Goal: Task Accomplishment & Management: Use online tool/utility

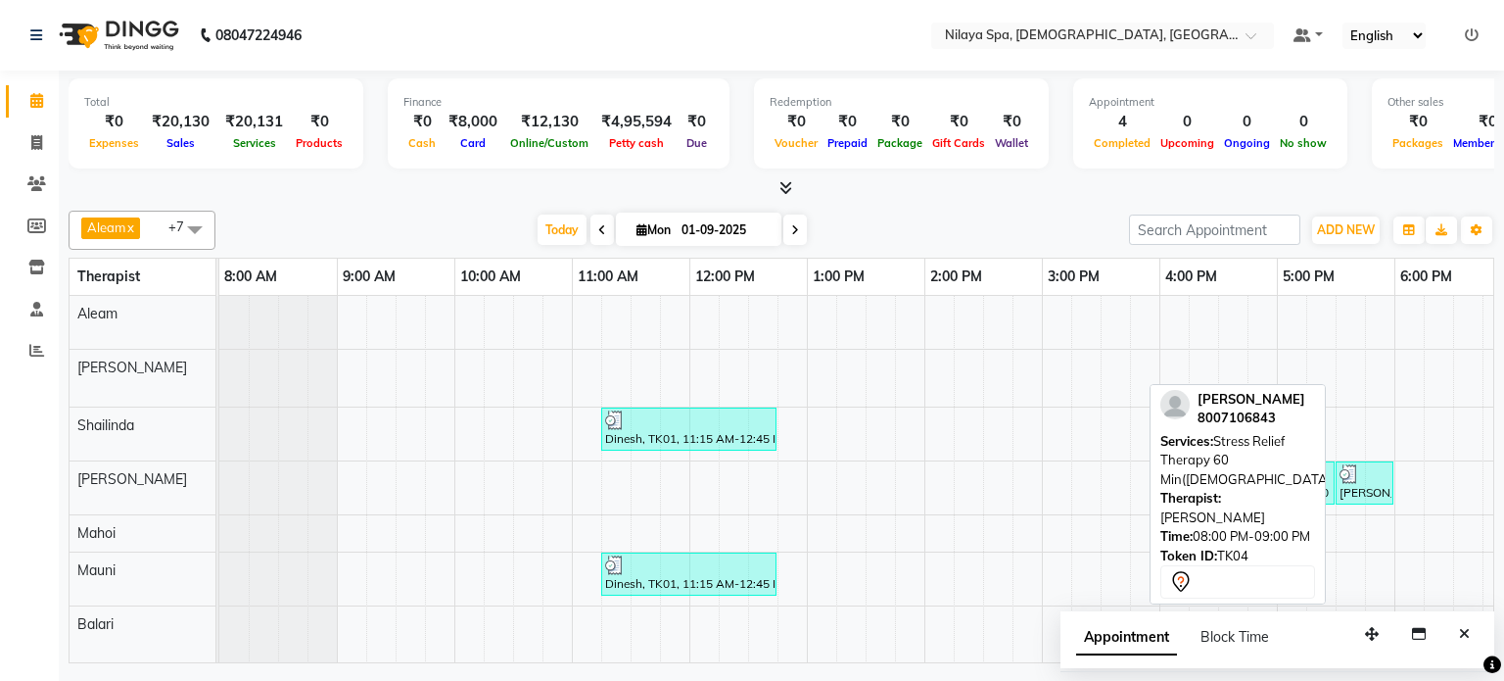
scroll to position [0, 605]
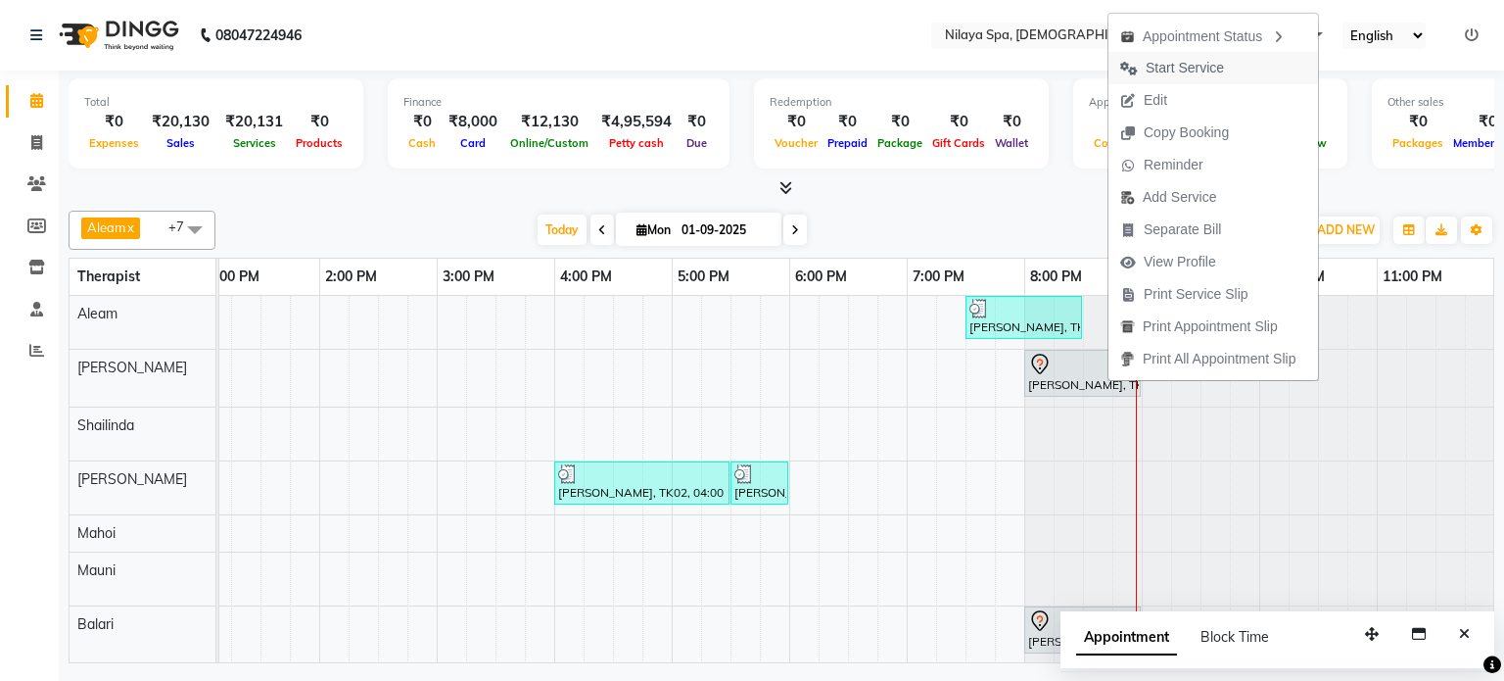
click at [1194, 63] on span "Start Service" at bounding box center [1185, 68] width 78 height 21
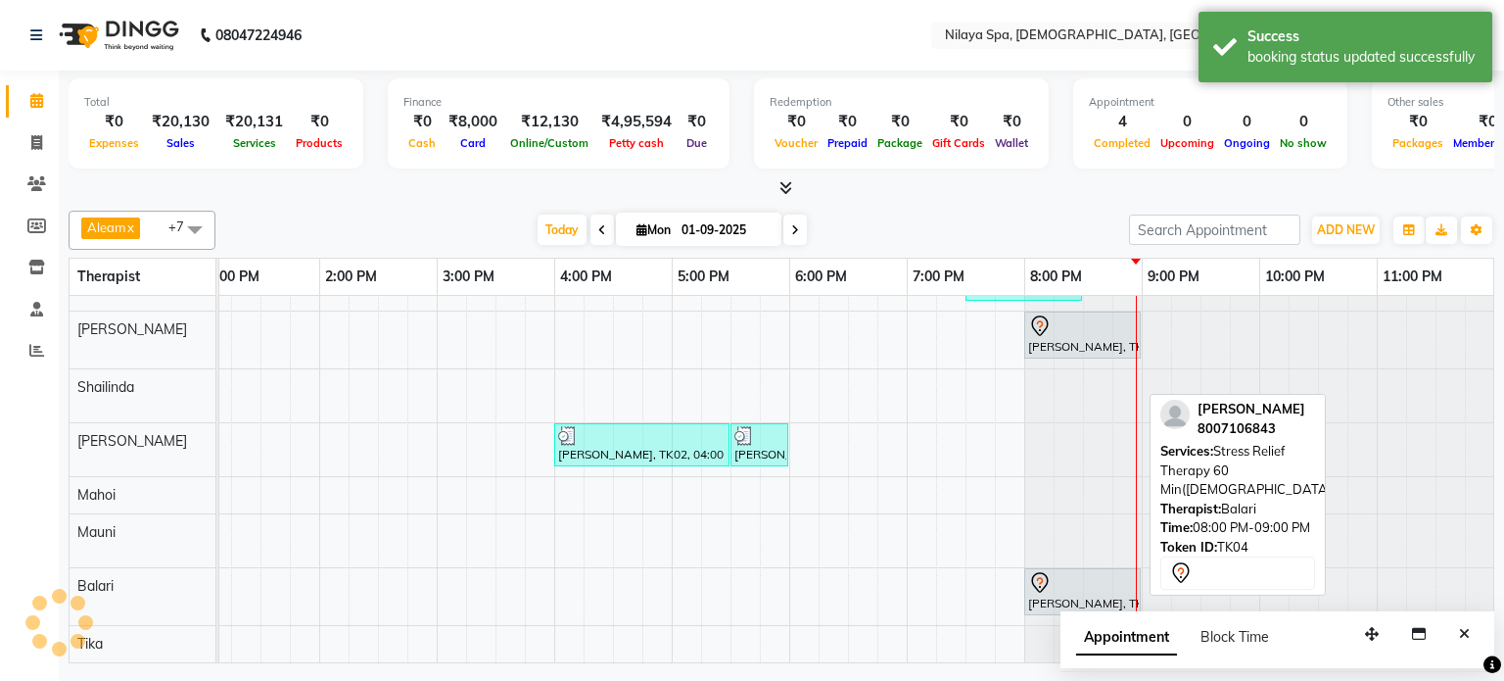
scroll to position [30, 605]
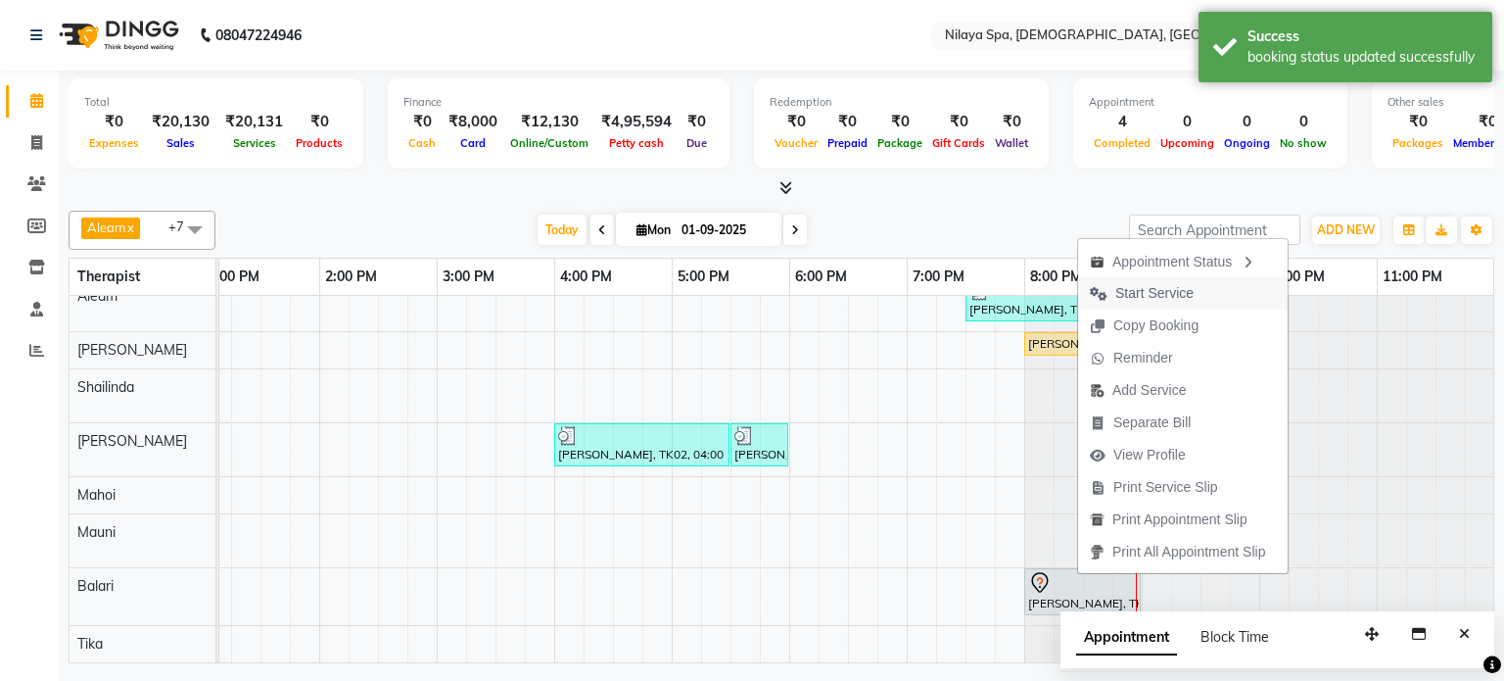
click at [1164, 287] on span "Start Service" at bounding box center [1154, 293] width 78 height 21
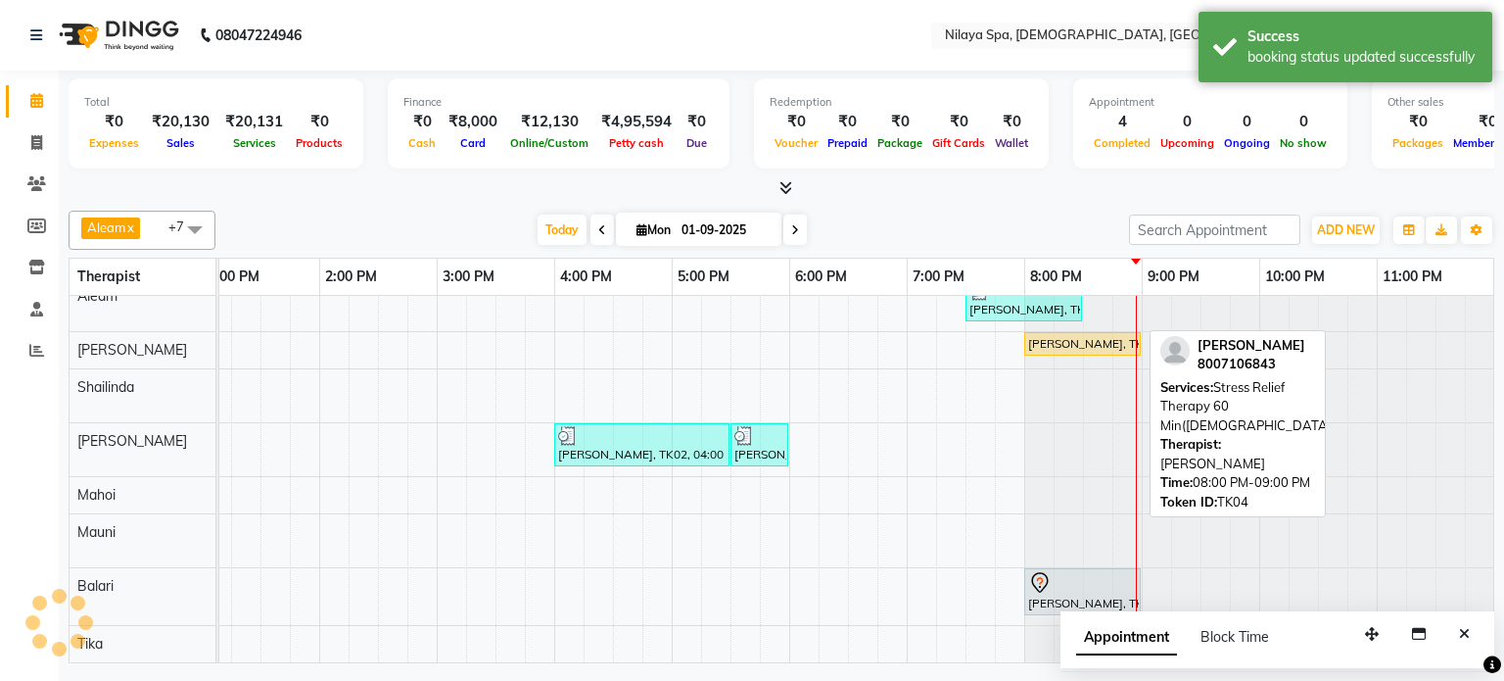
scroll to position [10, 605]
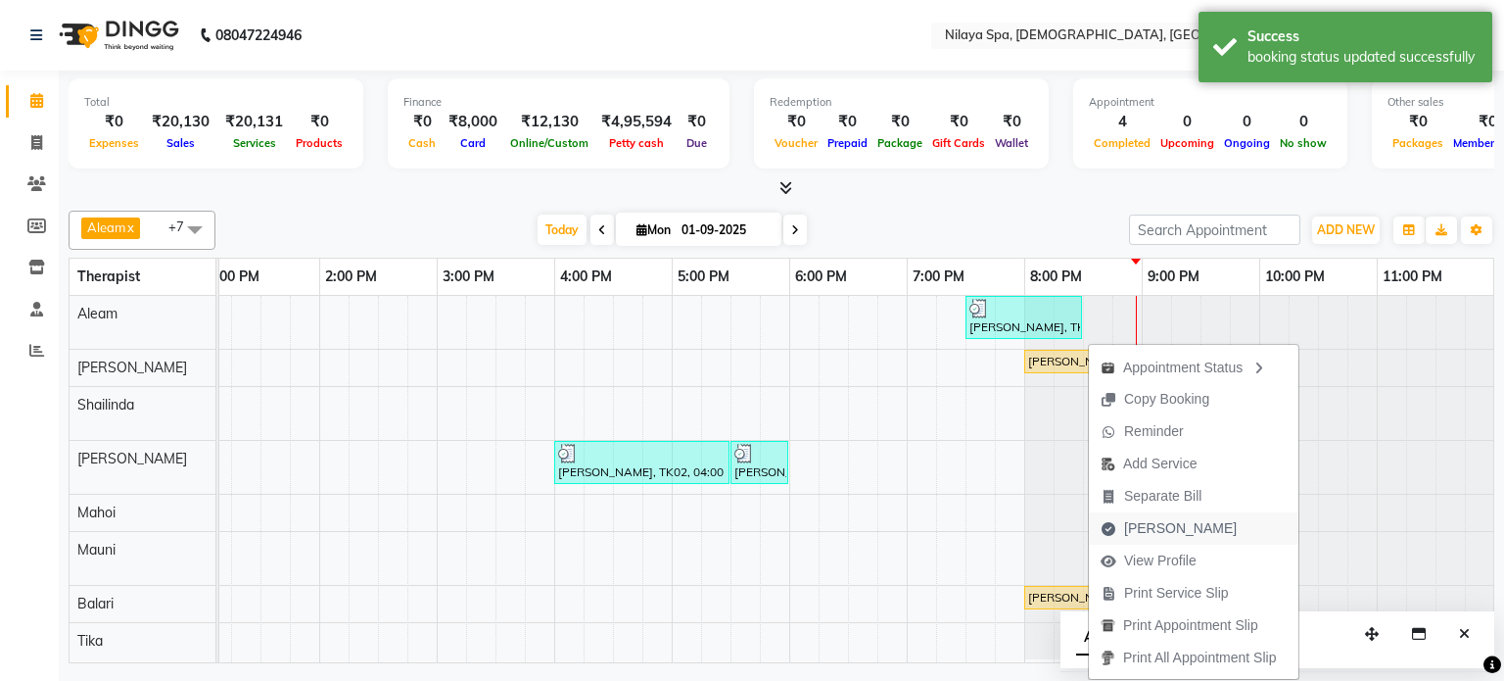
click at [1152, 520] on span "[PERSON_NAME]" at bounding box center [1180, 528] width 113 height 21
select select "service"
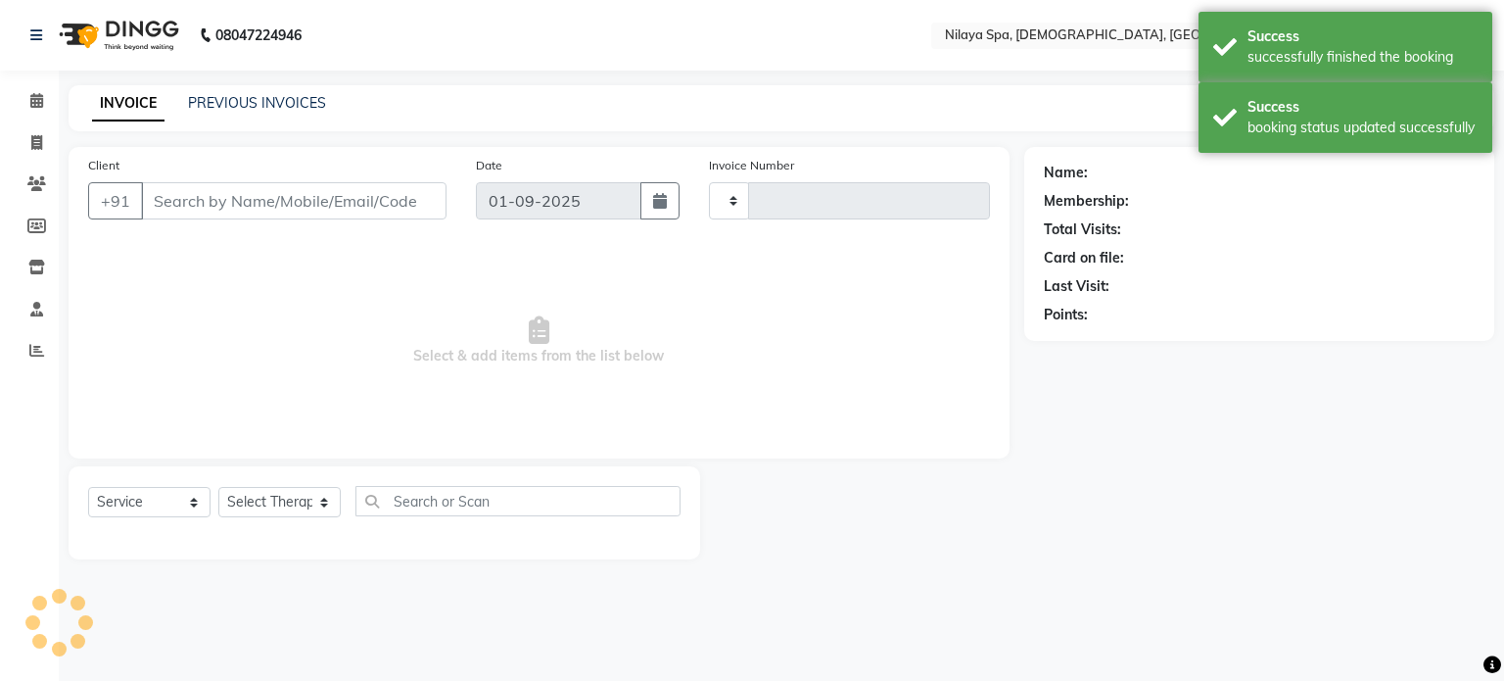
type input "0208"
select select "8694"
type input "80******43"
select select "87835"
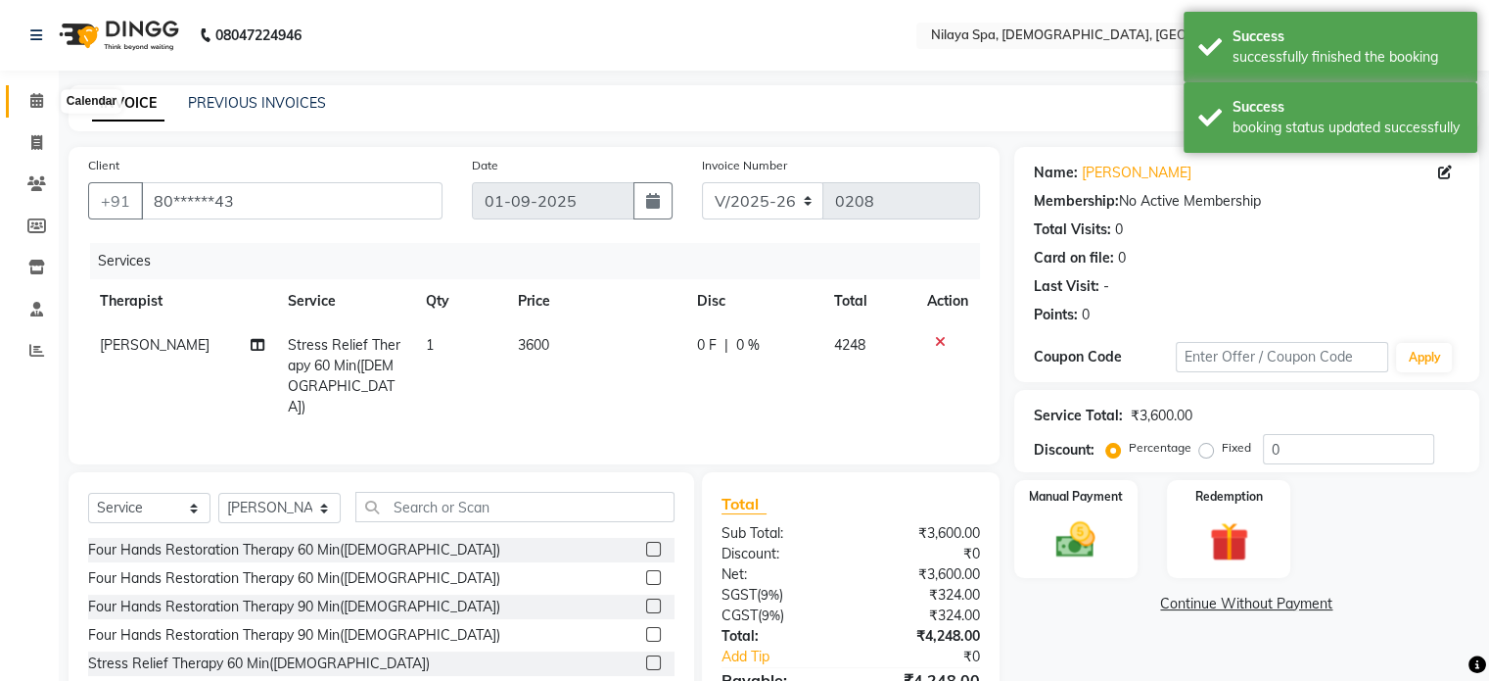
click at [41, 101] on icon at bounding box center [36, 100] width 13 height 15
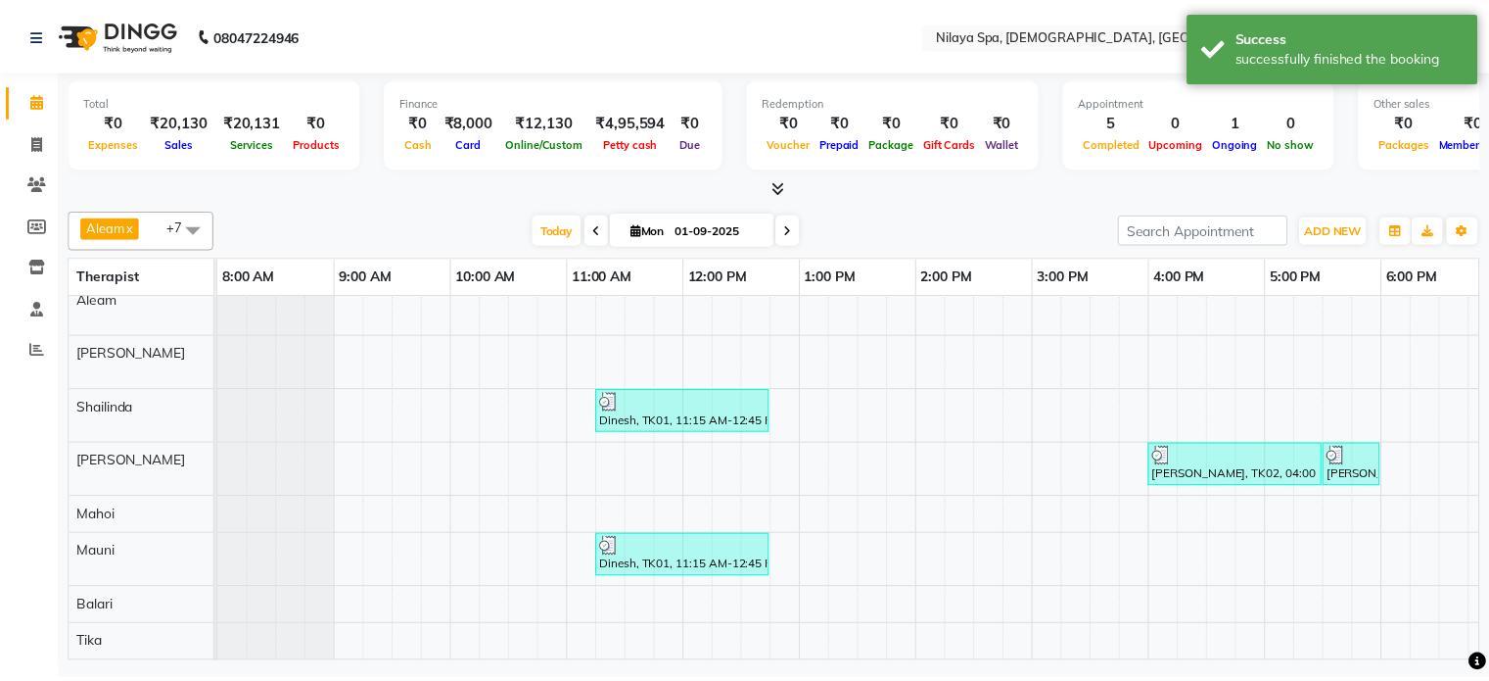
scroll to position [0, 605]
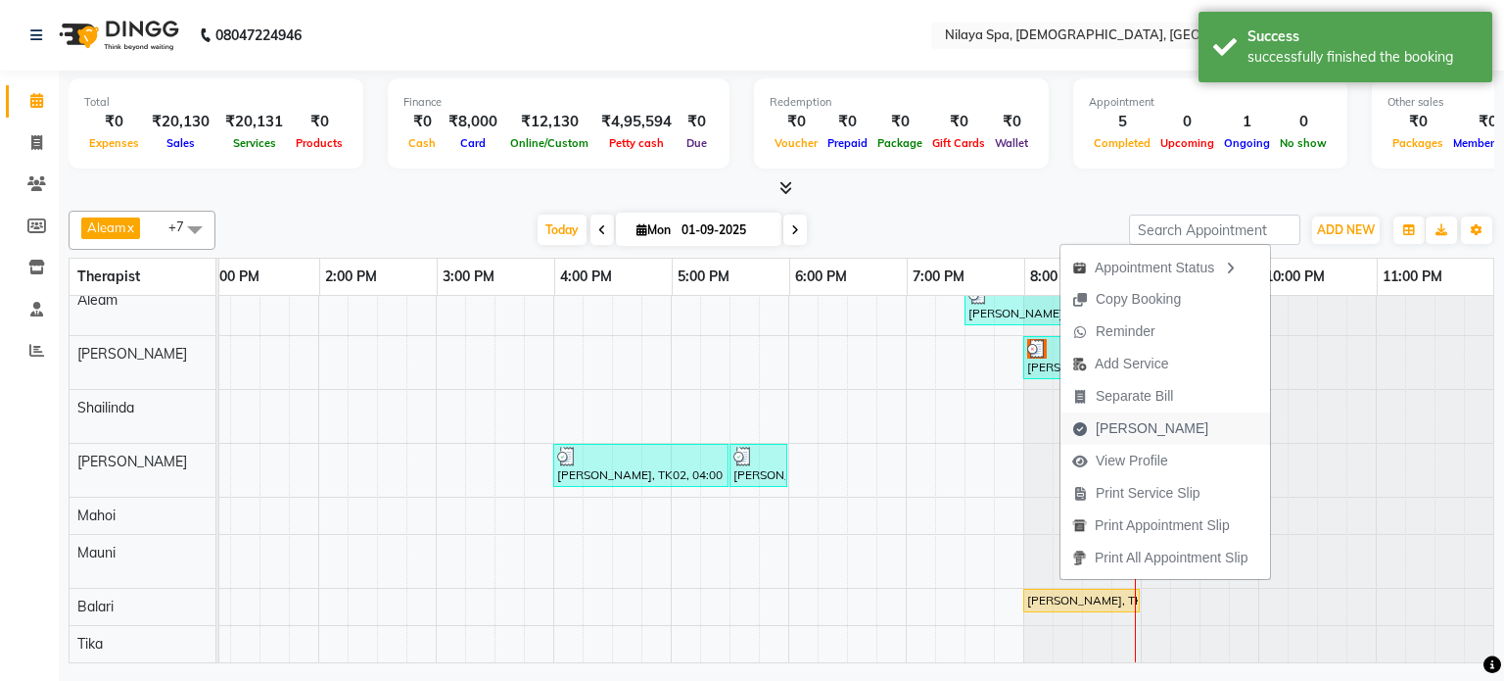
click at [1136, 421] on span "[PERSON_NAME]" at bounding box center [1152, 428] width 113 height 21
select select "service"
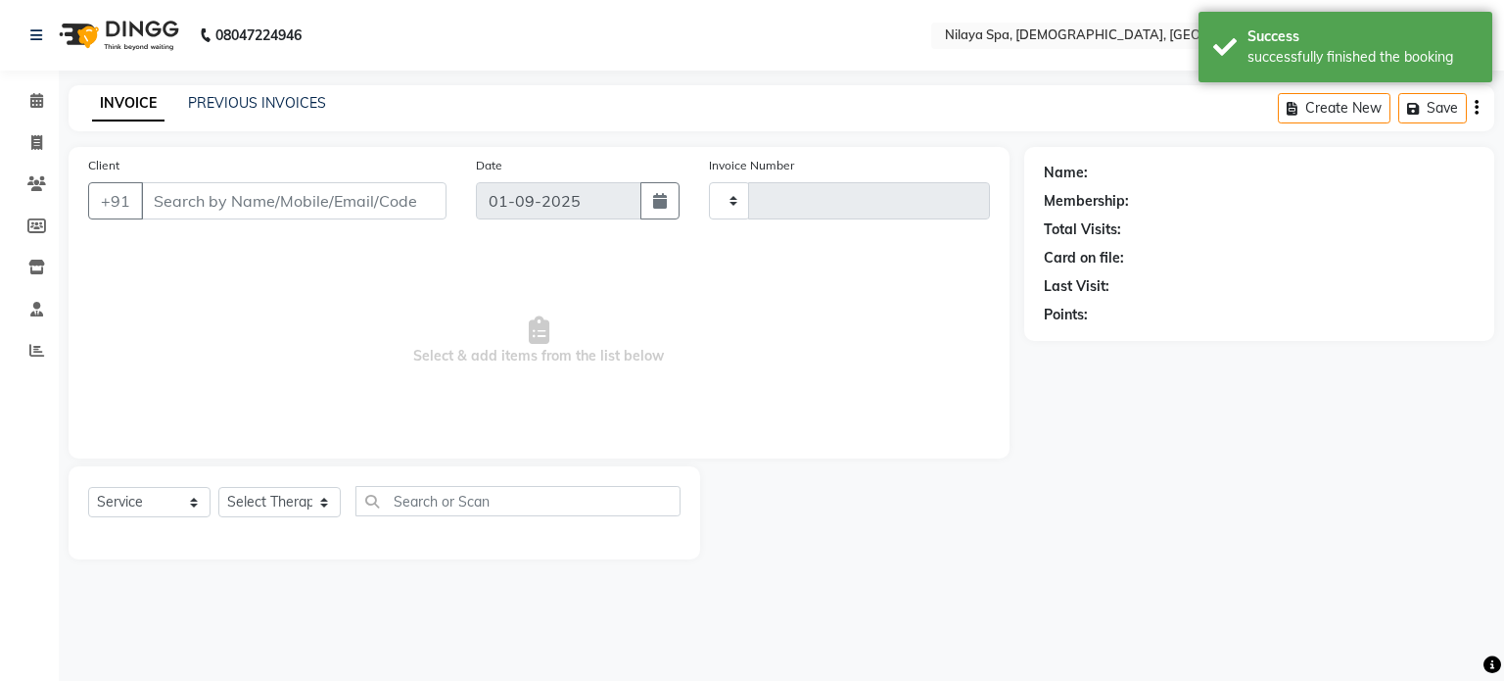
type input "0208"
select select "8694"
type input "80******43"
select select "87840"
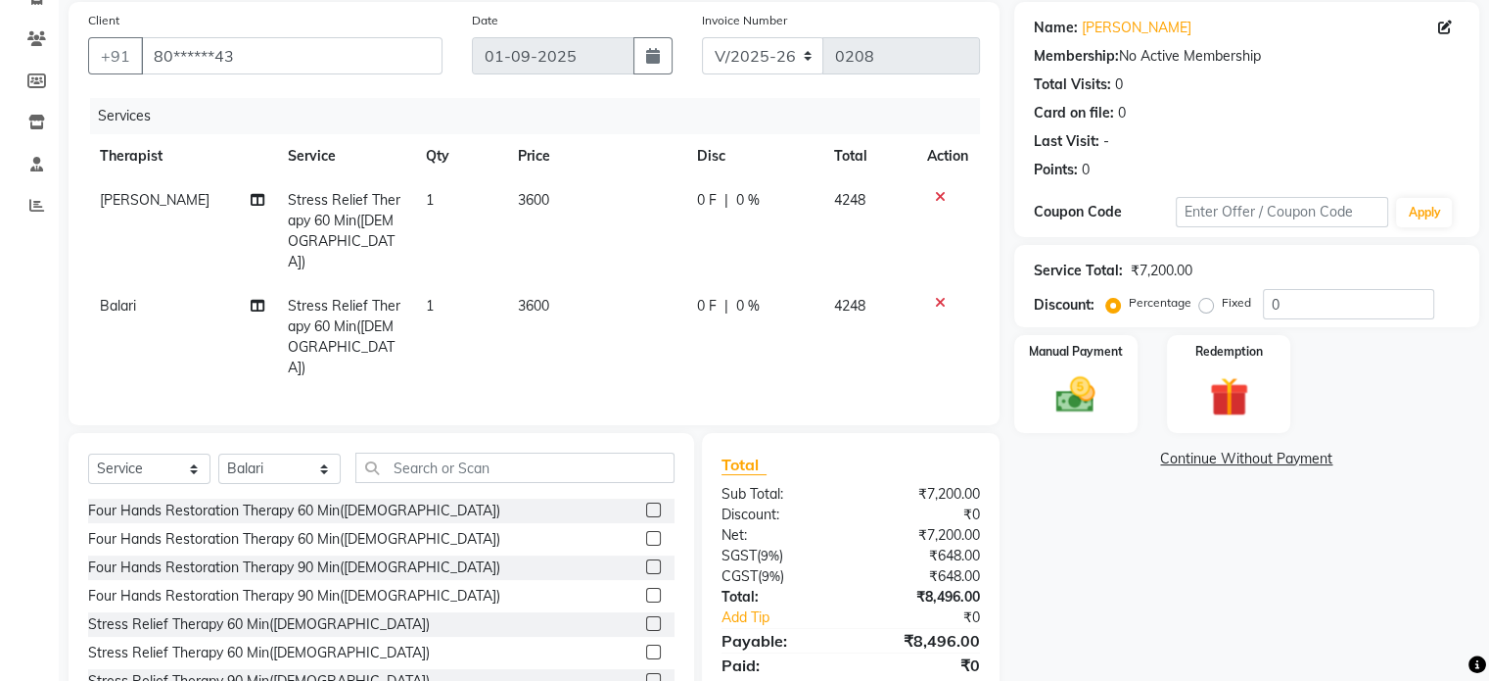
scroll to position [168, 0]
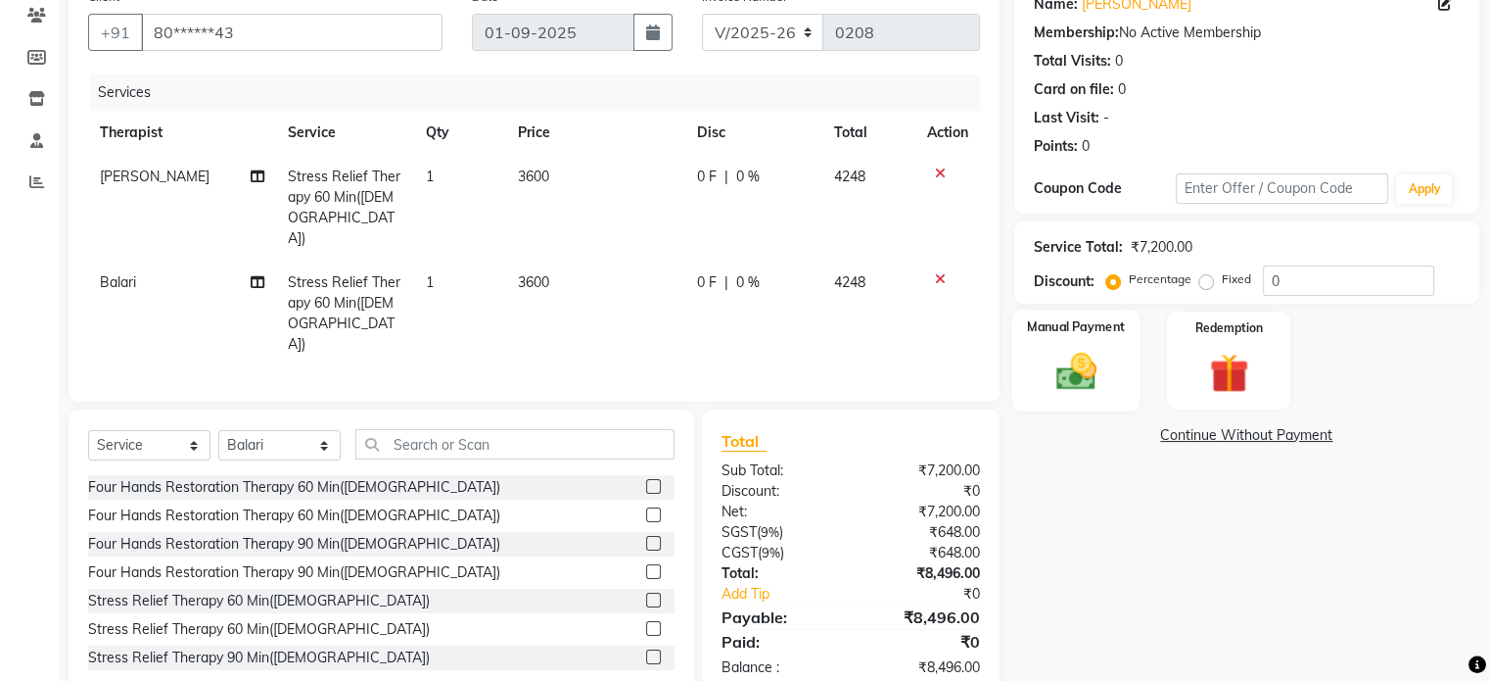
click at [1088, 349] on img at bounding box center [1076, 372] width 66 height 47
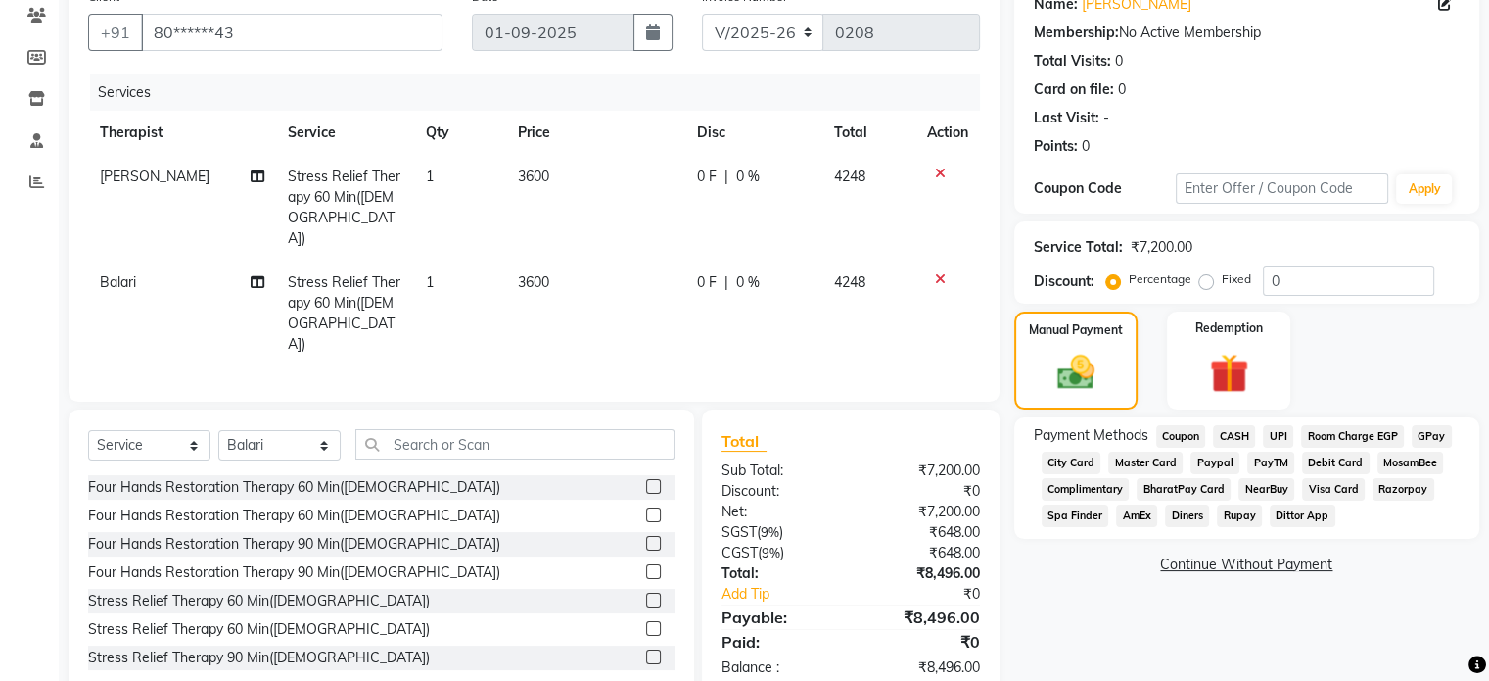
click at [1279, 436] on span "UPI" at bounding box center [1278, 436] width 30 height 23
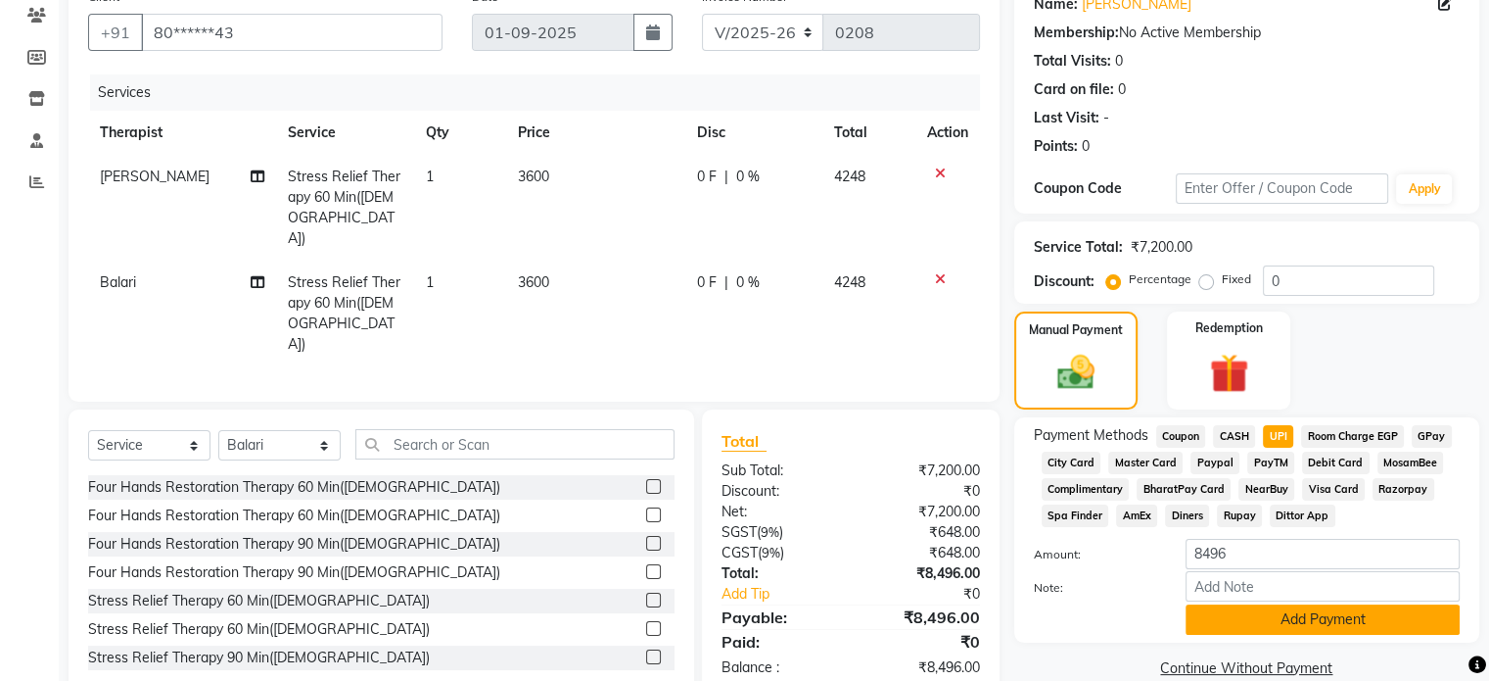
click at [1283, 619] on button "Add Payment" at bounding box center [1323, 619] width 274 height 30
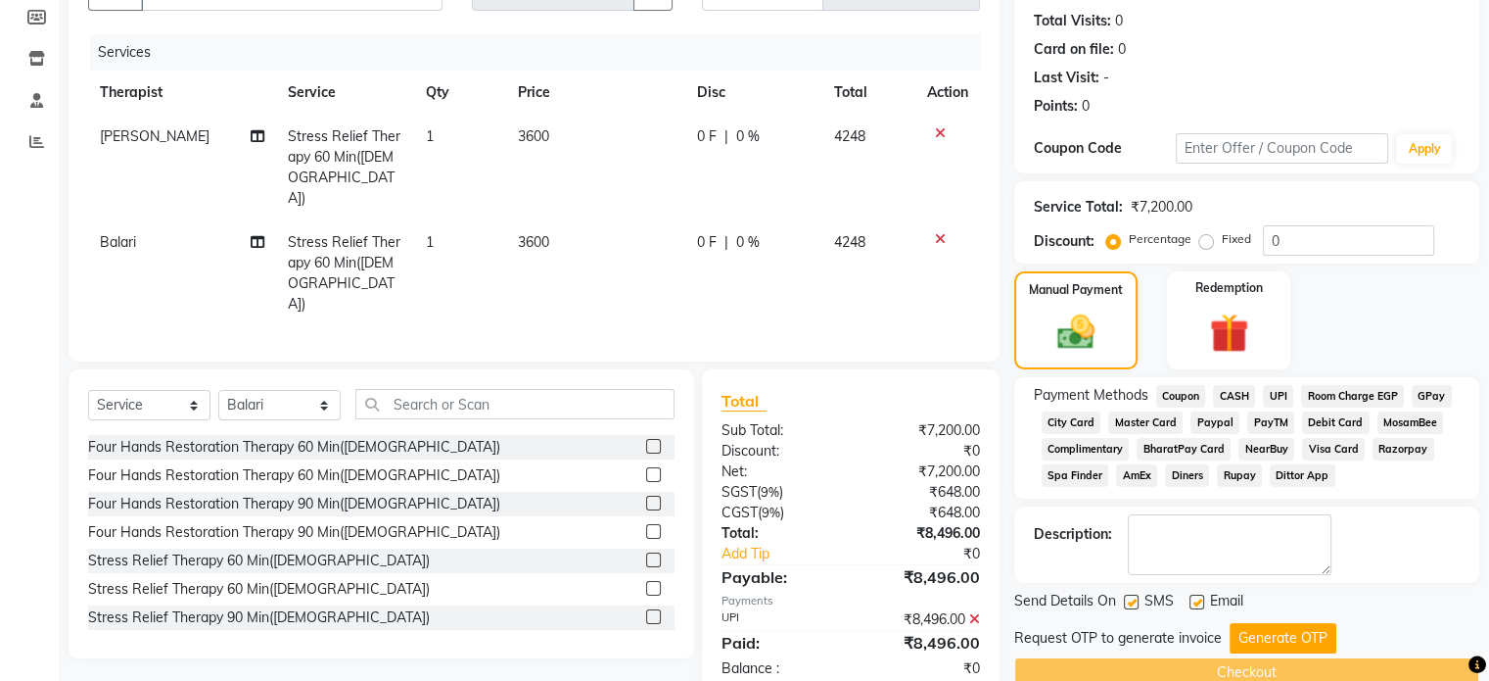
scroll to position [246, 0]
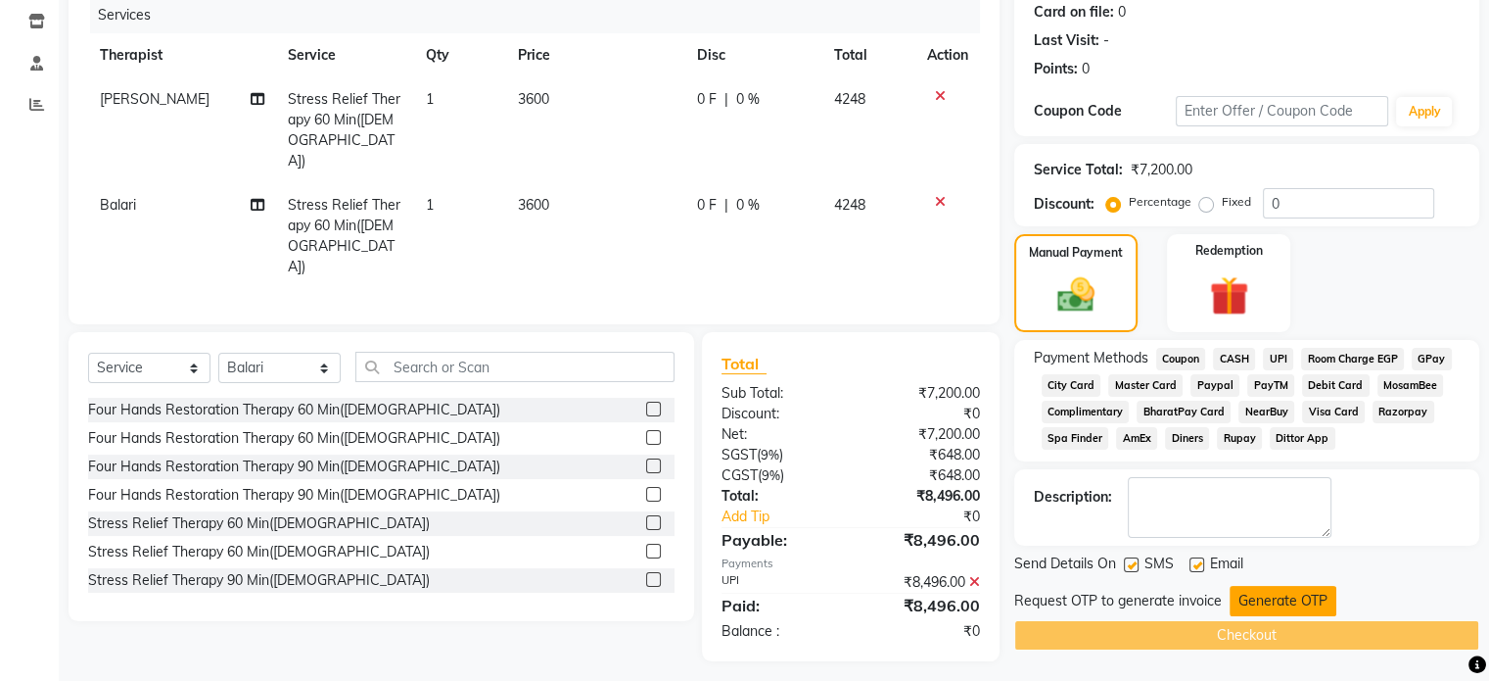
click at [1296, 604] on button "Generate OTP" at bounding box center [1283, 601] width 107 height 30
click at [1296, 604] on div "Request OTP to generate invoice Generate OTP" at bounding box center [1246, 601] width 465 height 30
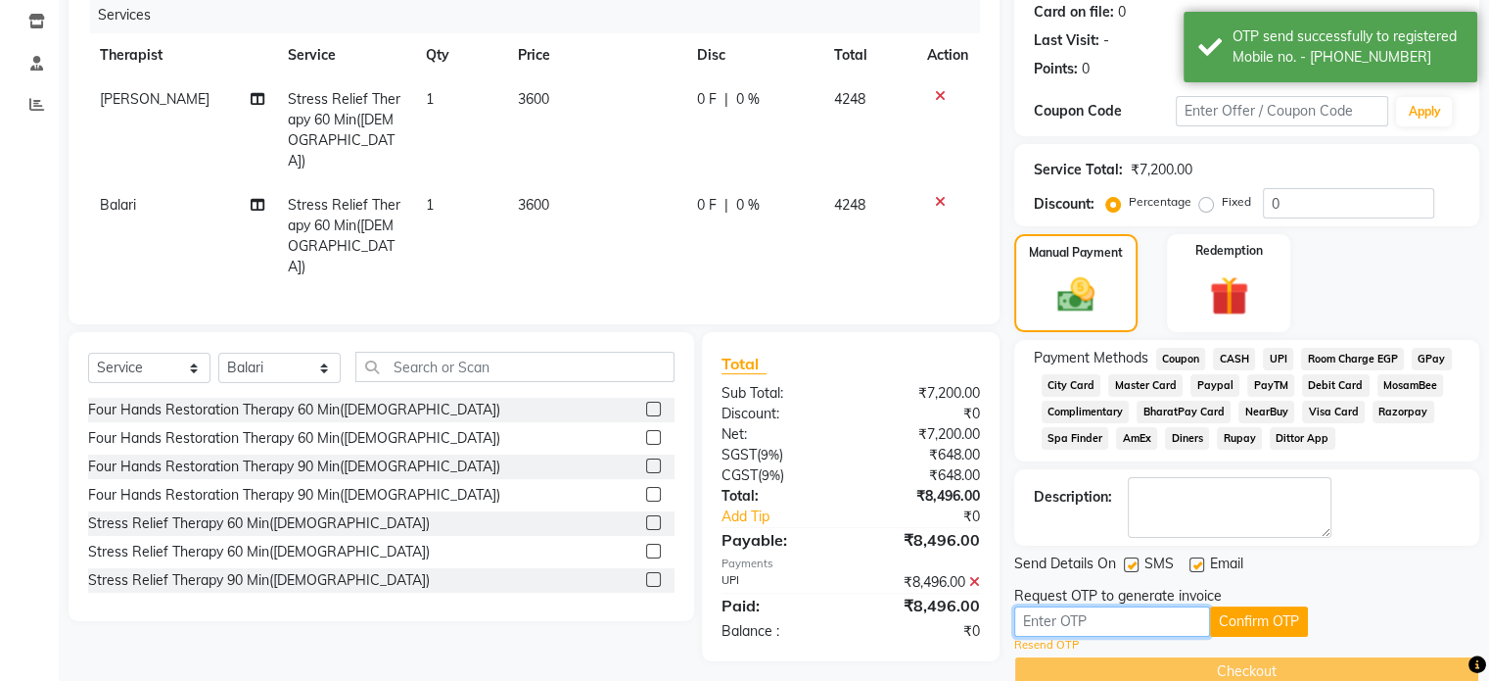
click at [1171, 617] on input "text" at bounding box center [1112, 621] width 196 height 30
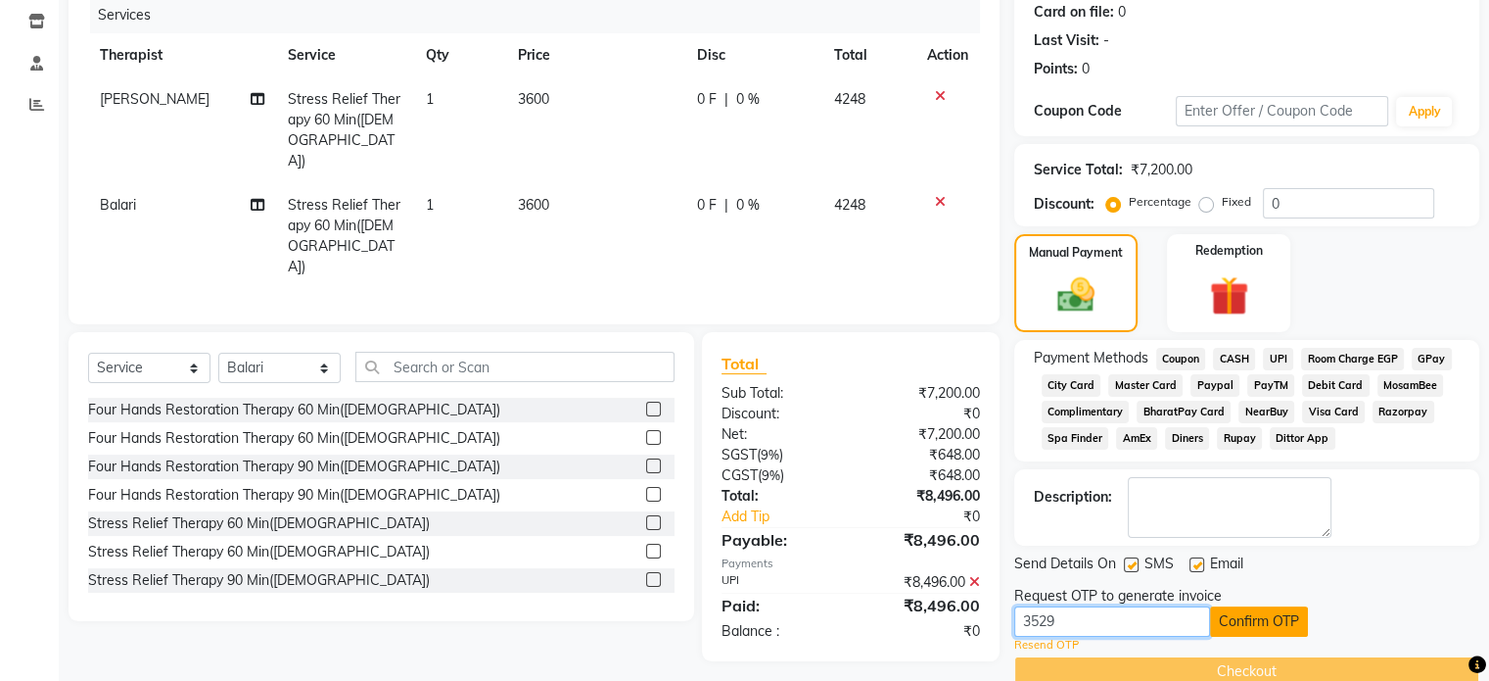
type input "3529"
click at [1274, 626] on button "Confirm OTP" at bounding box center [1259, 621] width 98 height 30
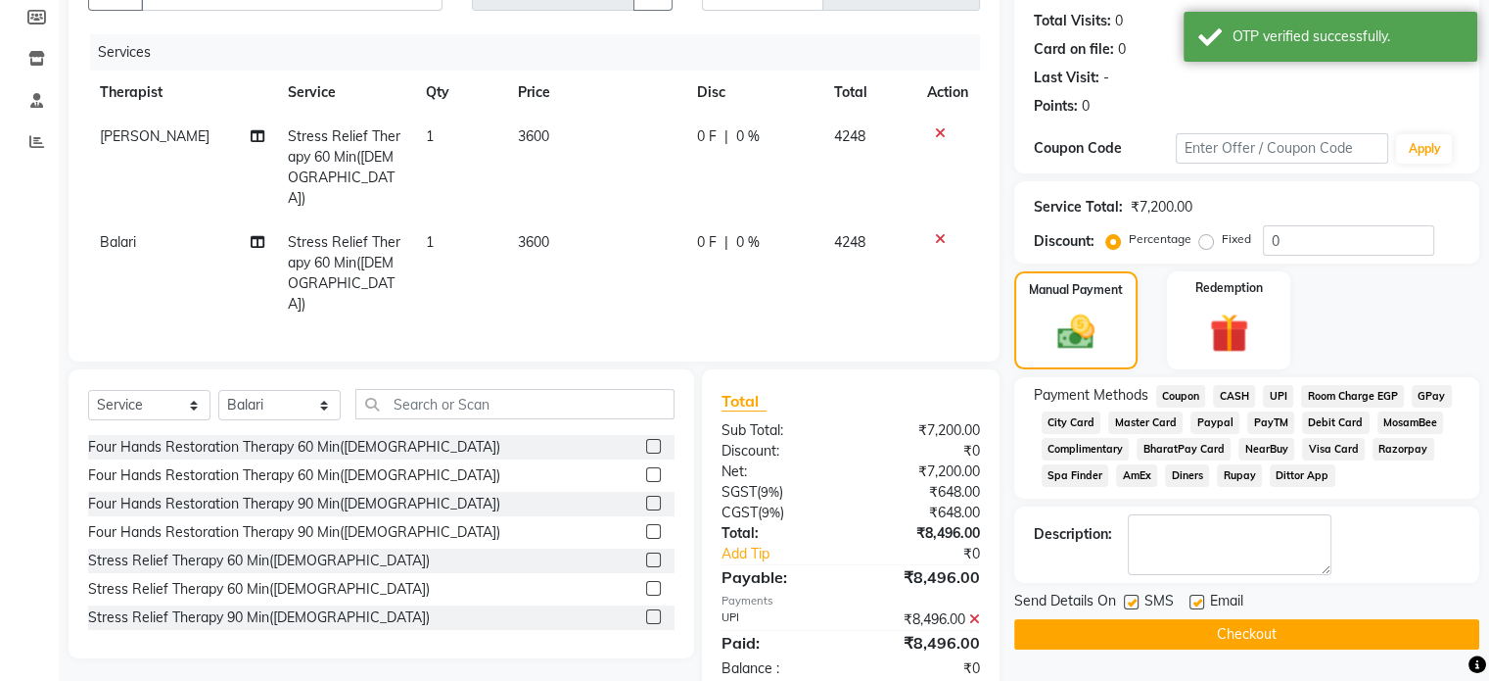
click at [1277, 630] on button "Checkout" at bounding box center [1246, 634] width 465 height 30
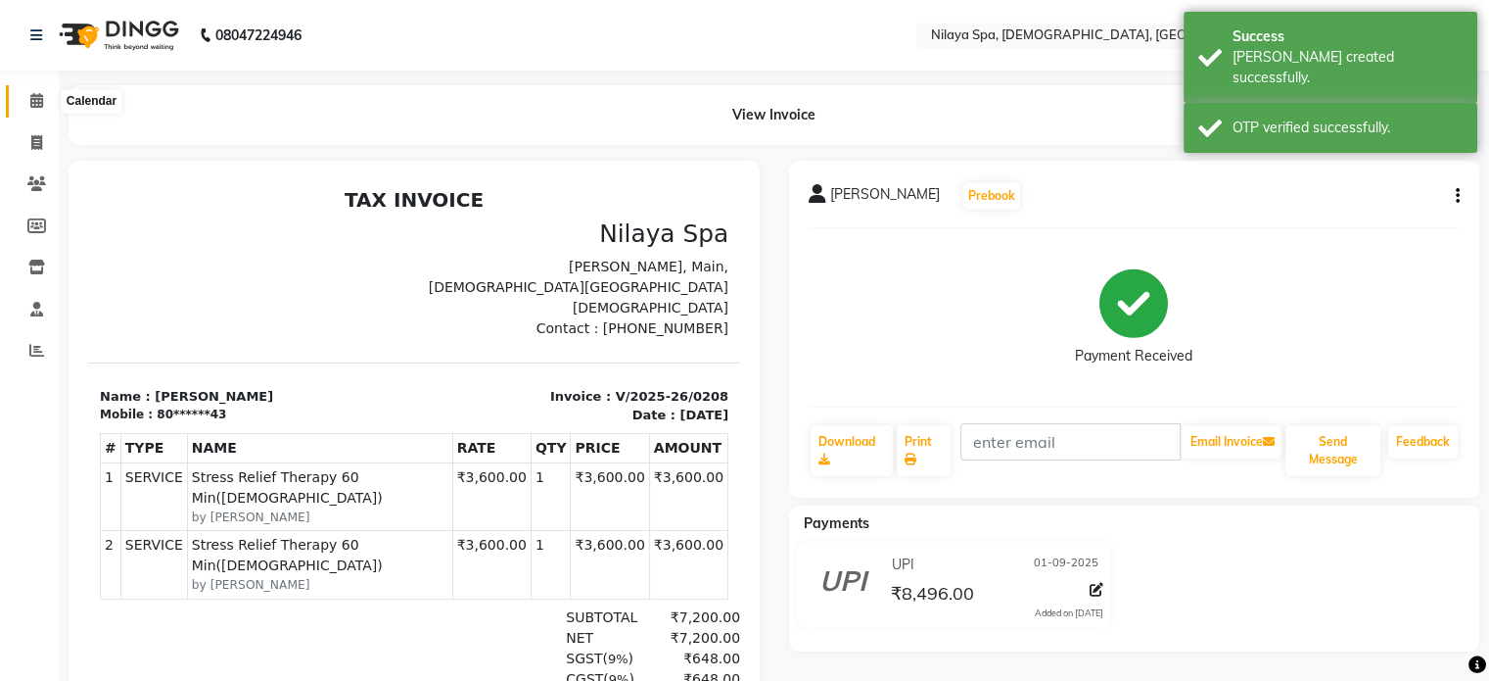
click at [39, 102] on icon at bounding box center [36, 100] width 13 height 15
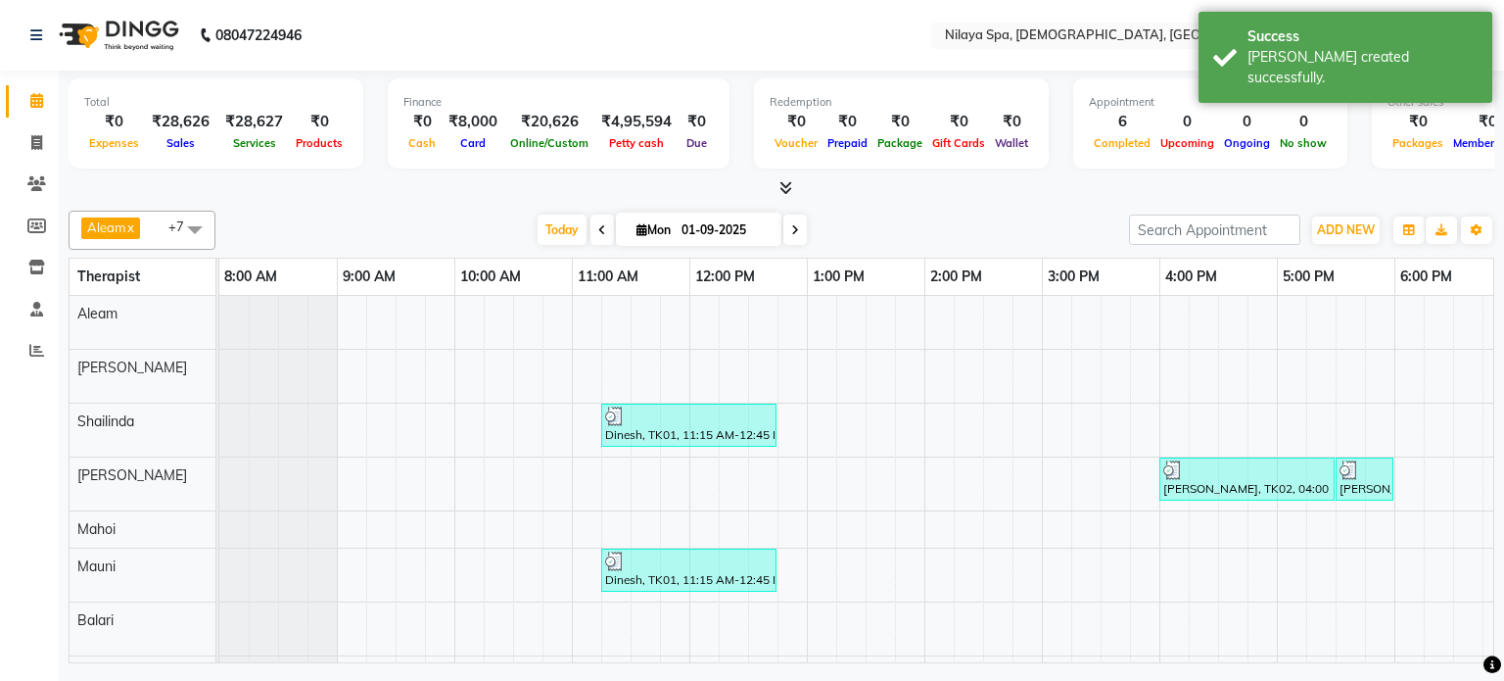
scroll to position [43, 0]
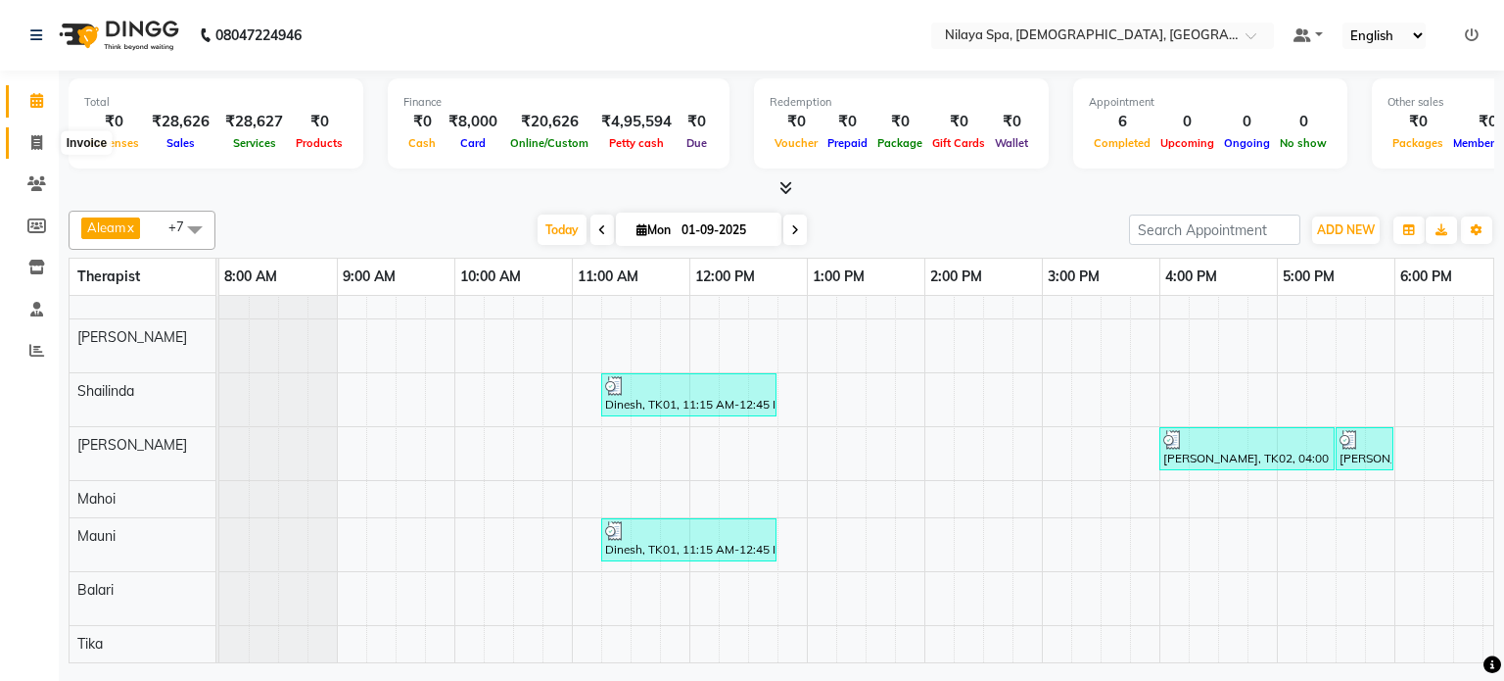
click at [26, 137] on span at bounding box center [37, 143] width 34 height 23
select select "service"
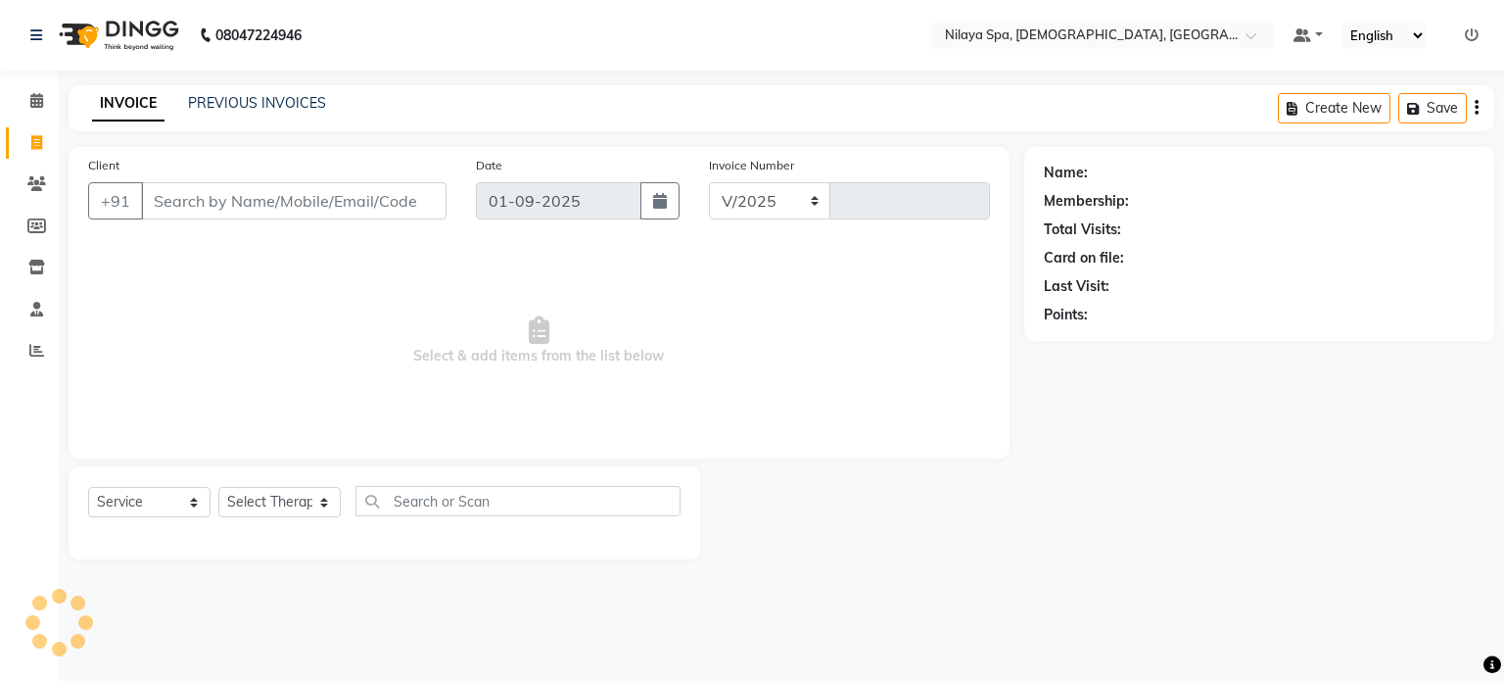
select select "8694"
type input "0209"
click at [262, 107] on link "PREVIOUS INVOICES" at bounding box center [257, 103] width 138 height 18
